Goal: Navigation & Orientation: Understand site structure

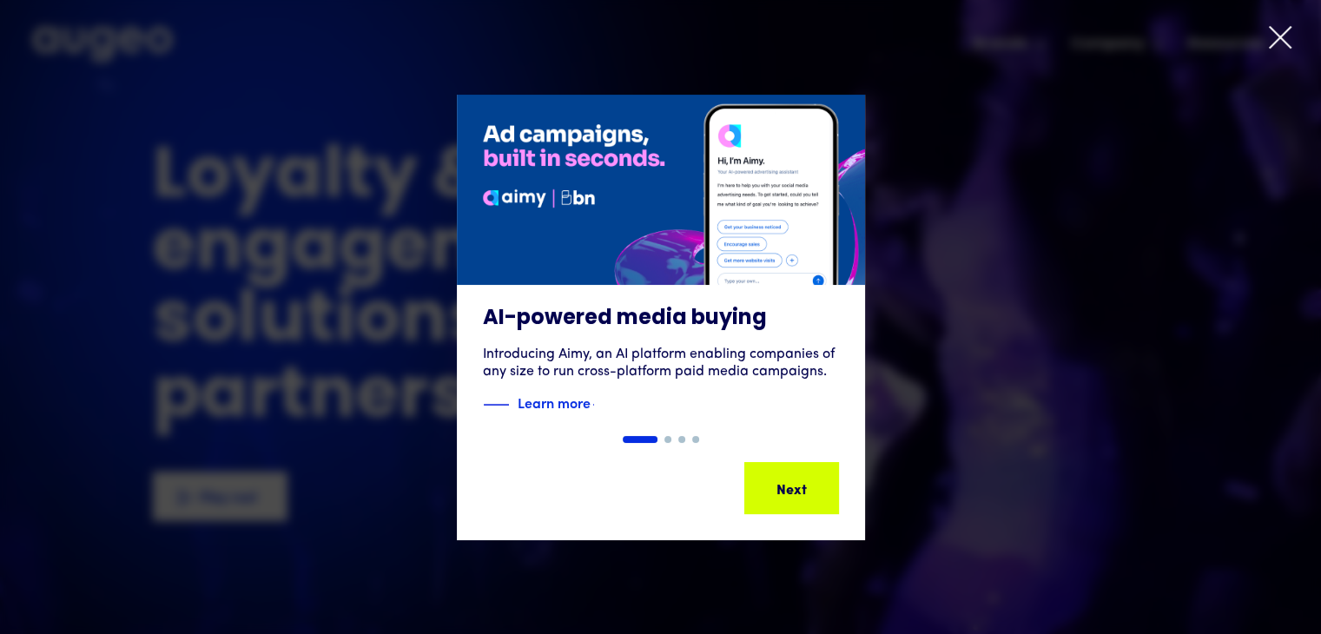
click at [1267, 36] on icon at bounding box center [1280, 37] width 26 height 26
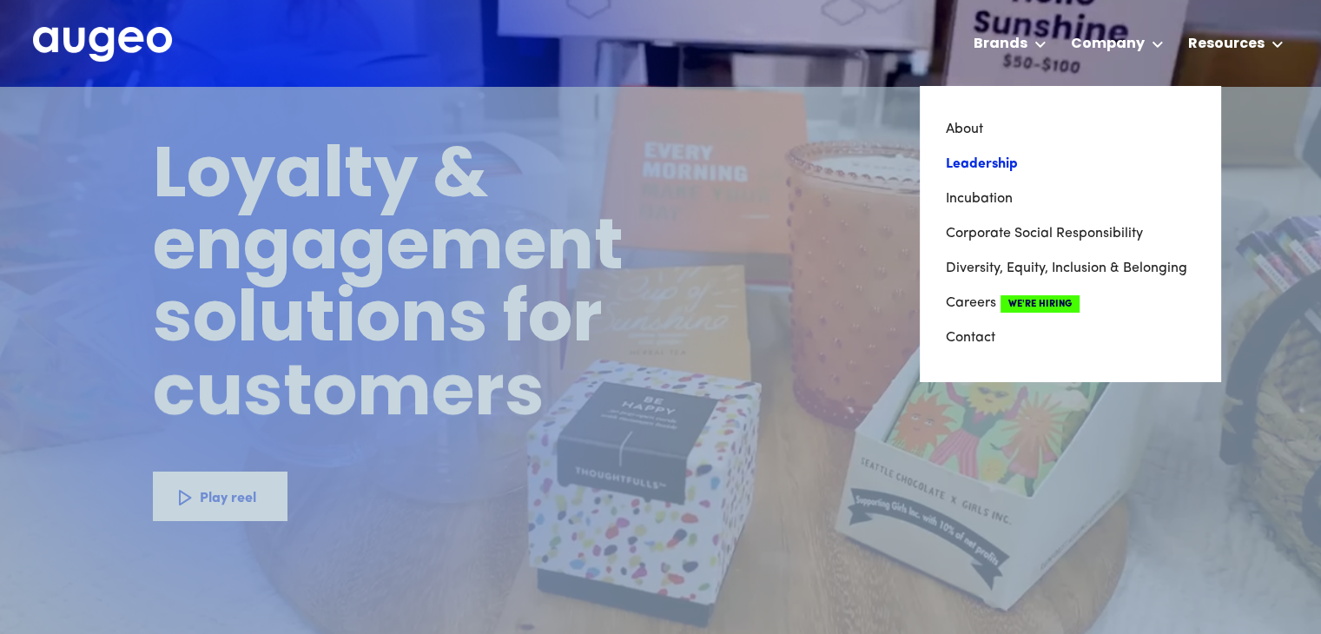
click at [1005, 165] on link "Leadership" at bounding box center [1069, 164] width 248 height 35
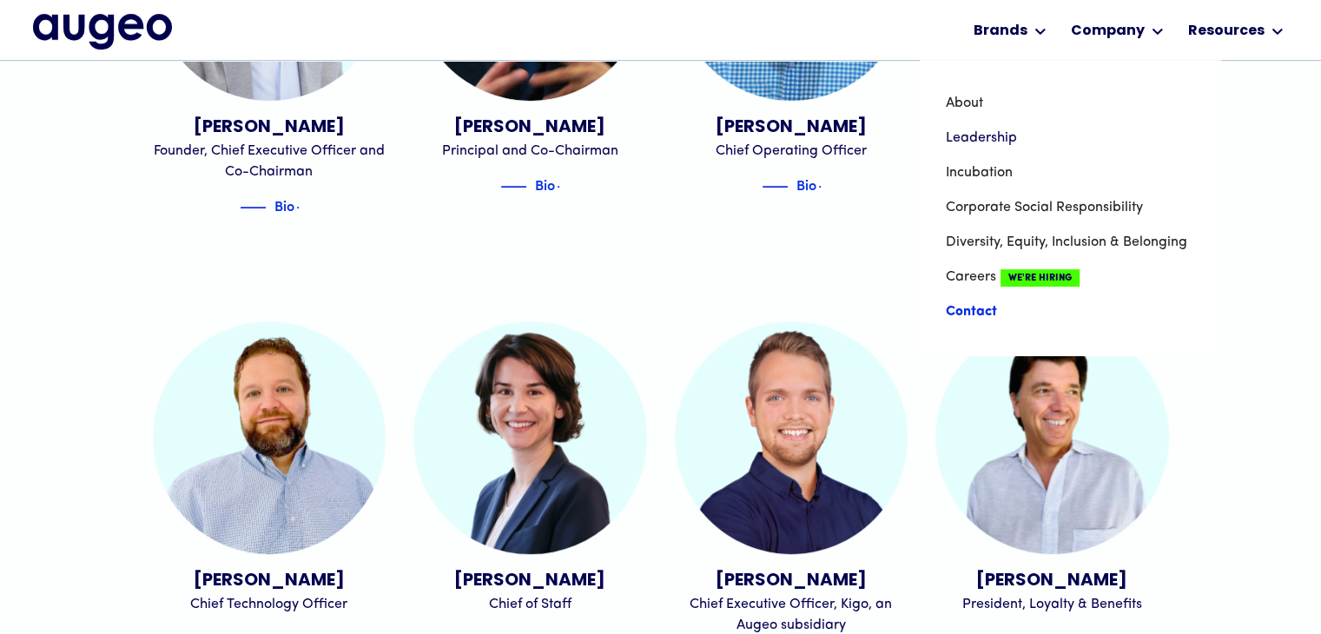
scroll to position [700, 0]
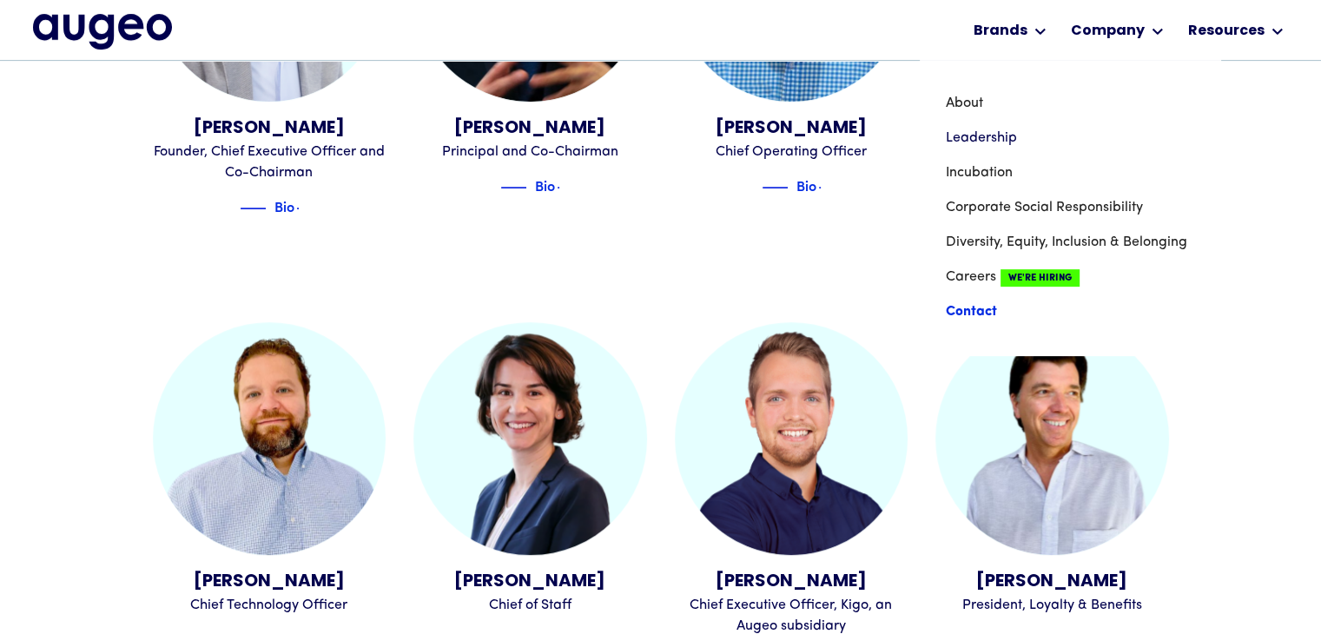
click at [985, 311] on link "Contact" at bounding box center [1069, 311] width 248 height 35
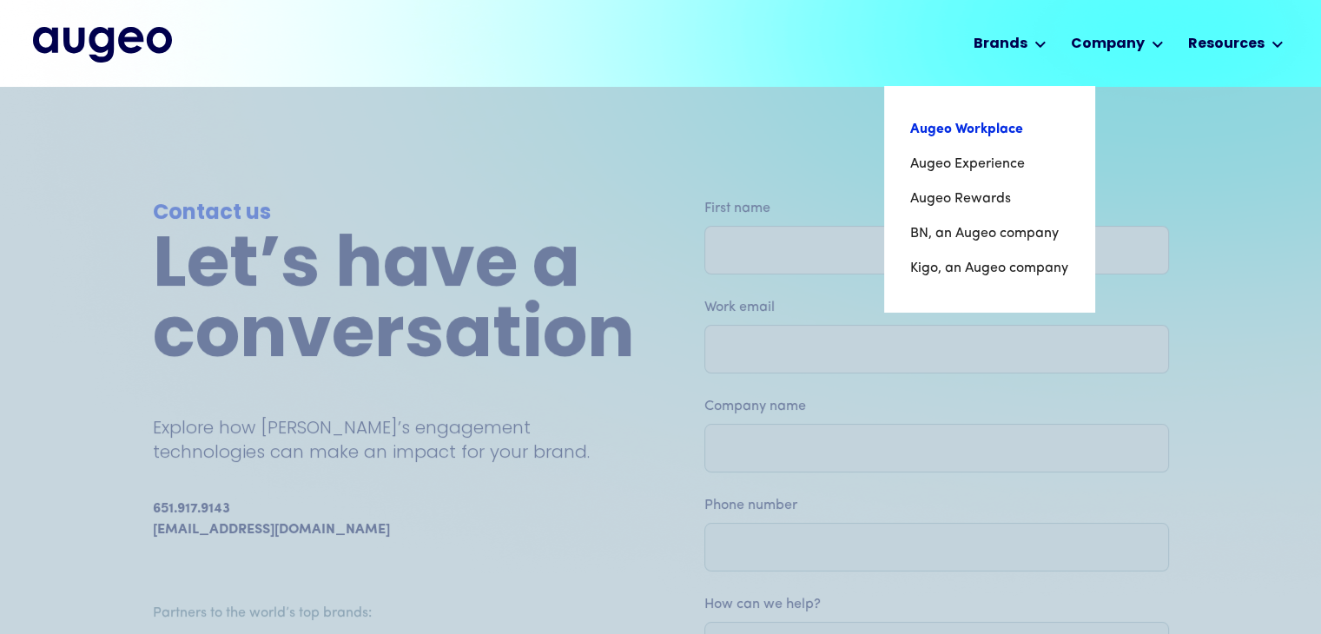
click at [973, 128] on link "Augeo Workplace" at bounding box center [989, 129] width 158 height 35
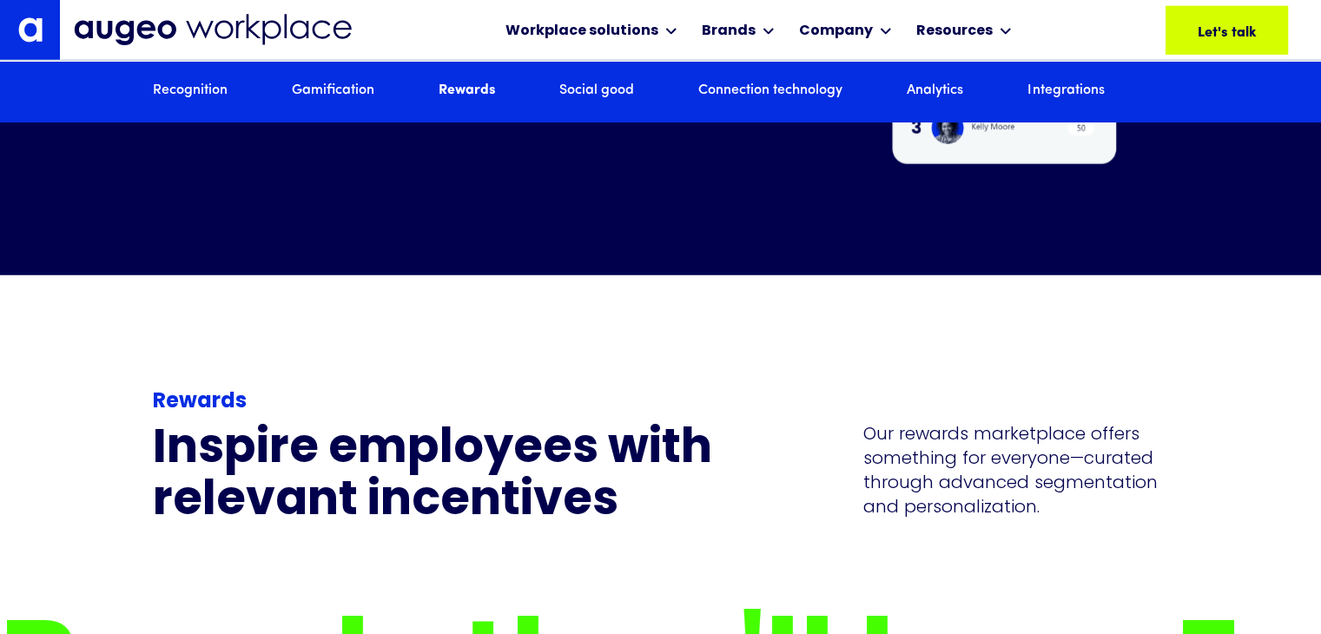
scroll to position [4726, 0]
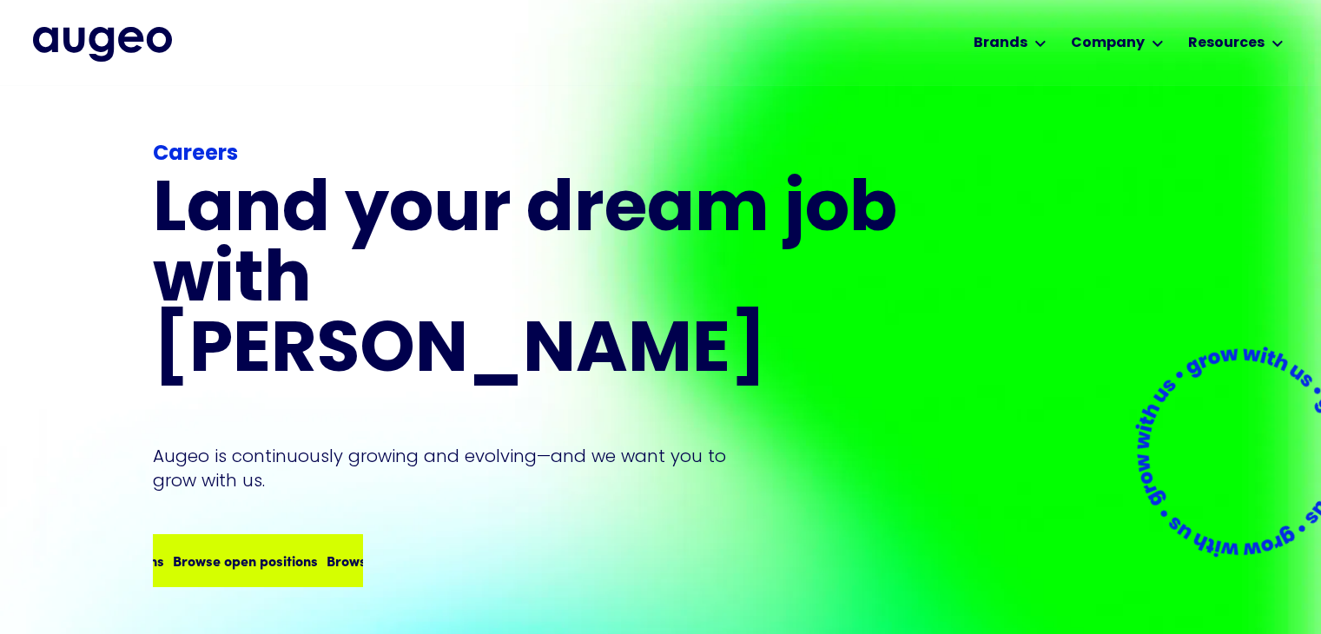
scroll to position [1, 0]
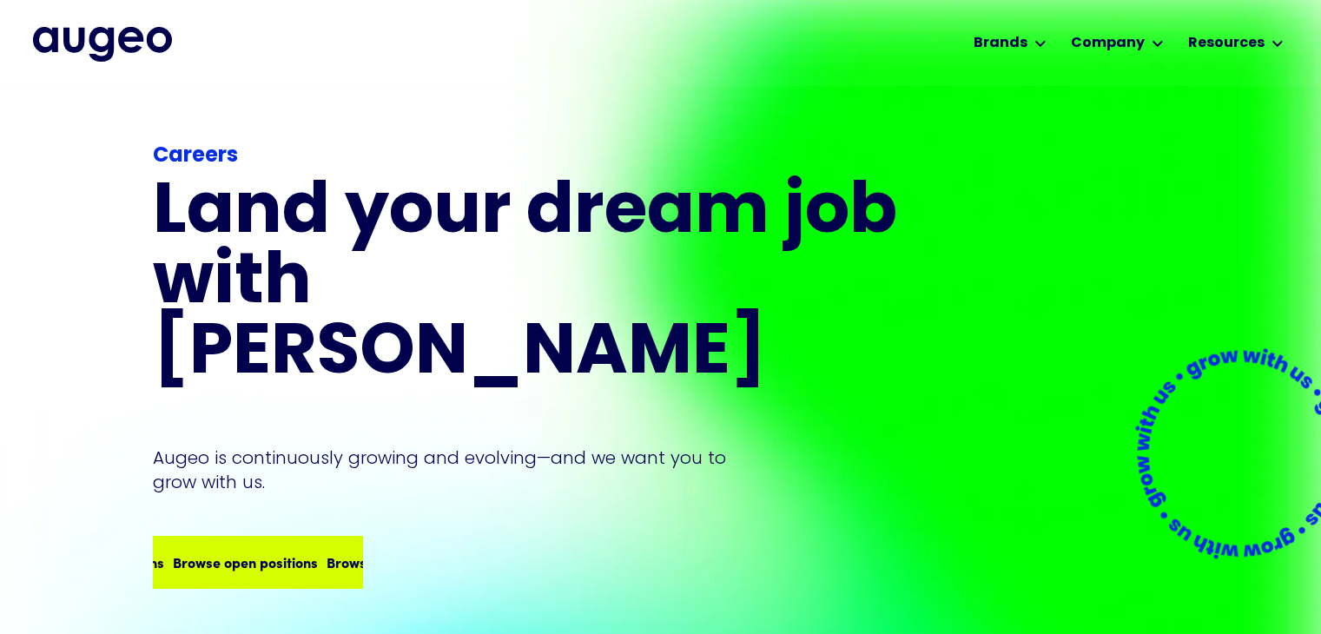
click at [308, 551] on div "Browse open positions" at bounding box center [380, 561] width 145 height 21
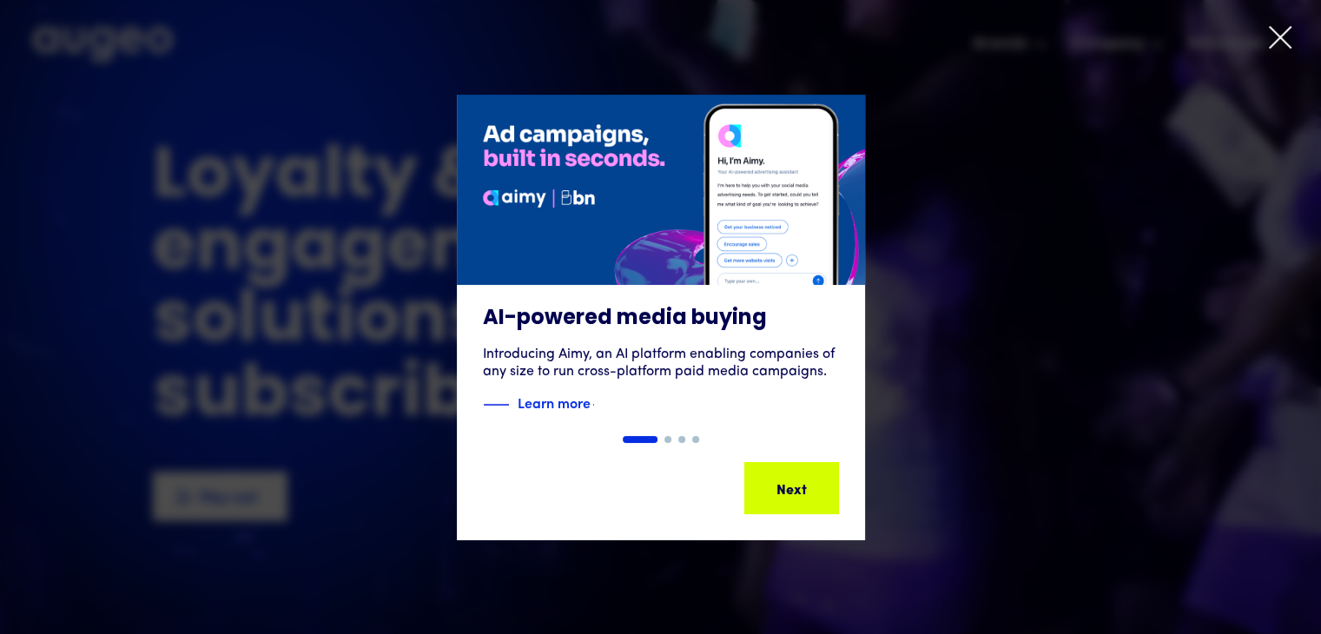
click at [1270, 39] on icon at bounding box center [1280, 37] width 26 height 26
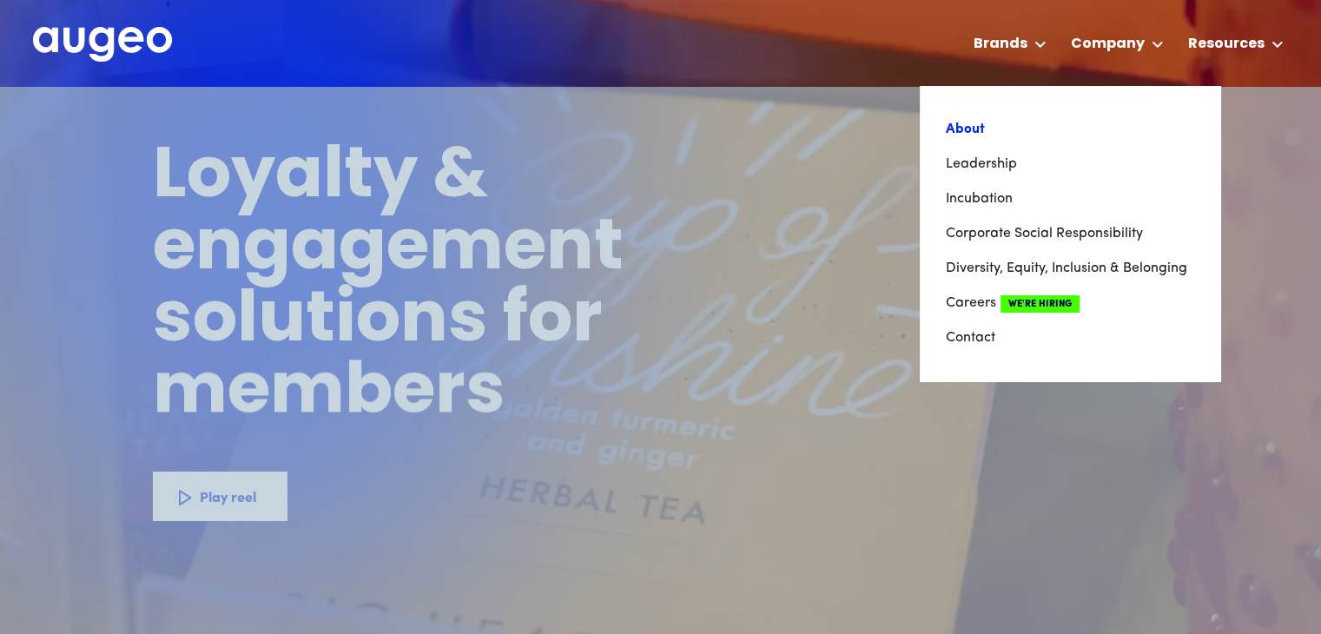
click at [965, 129] on link "About" at bounding box center [1069, 129] width 248 height 35
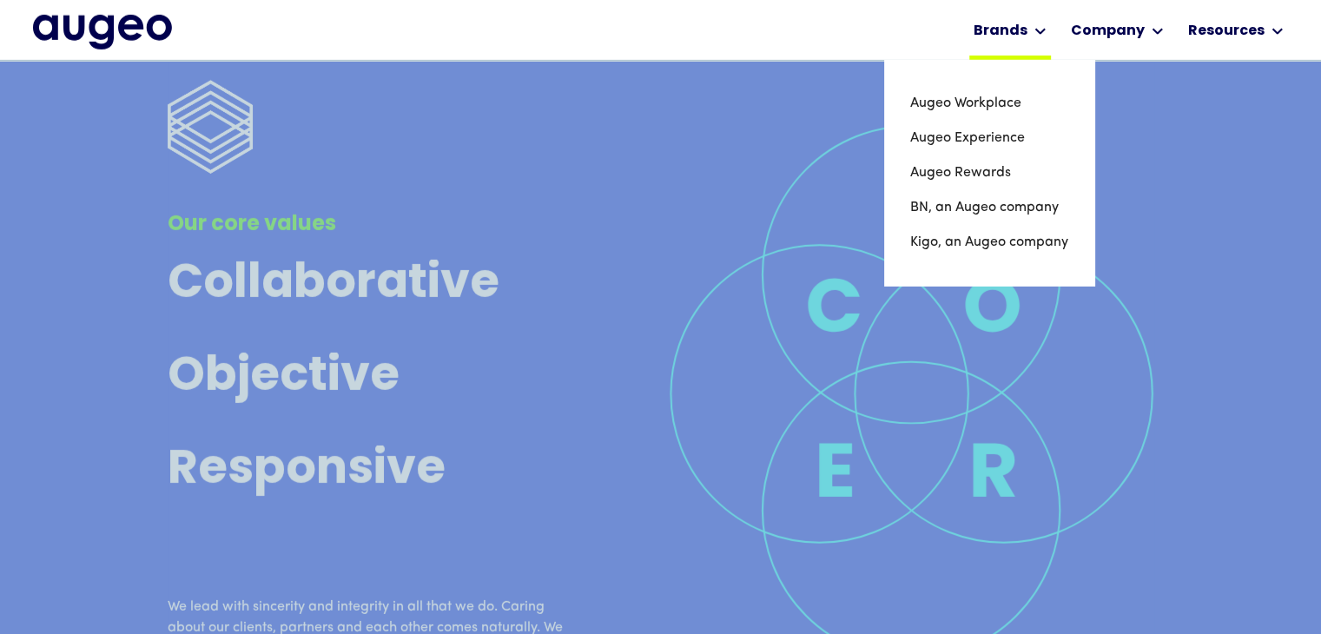
scroll to position [5688, 0]
